Goal: Navigation & Orientation: Go to known website

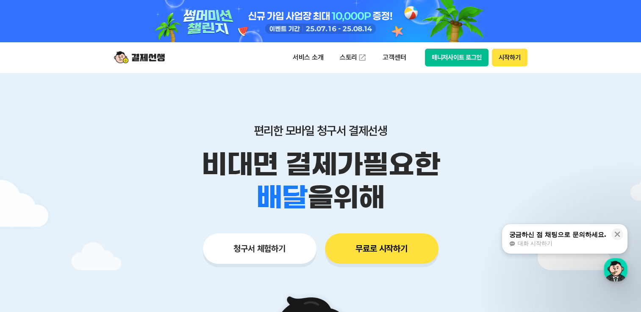
click at [462, 62] on button "매니저사이트 로그인" at bounding box center [457, 58] width 64 height 18
